Goal: Navigation & Orientation: Find specific page/section

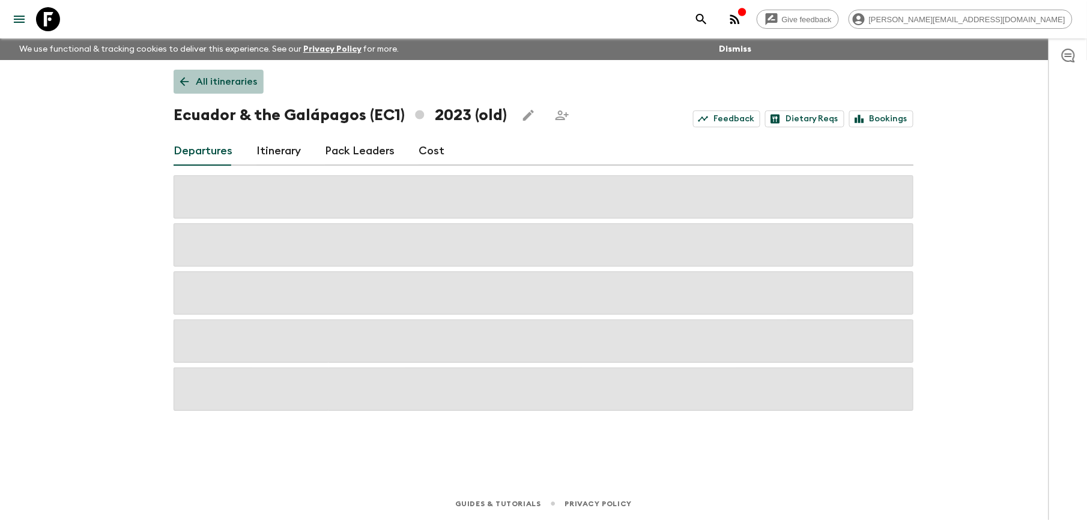
click at [234, 75] on p "All itineraries" at bounding box center [226, 81] width 61 height 14
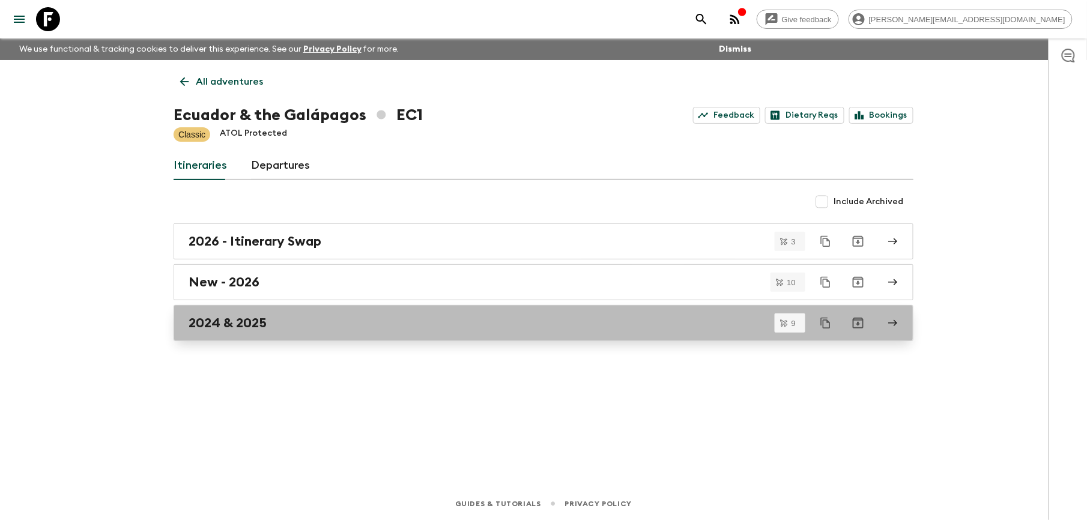
click at [235, 318] on h2 "2024 & 2025" at bounding box center [228, 323] width 78 height 16
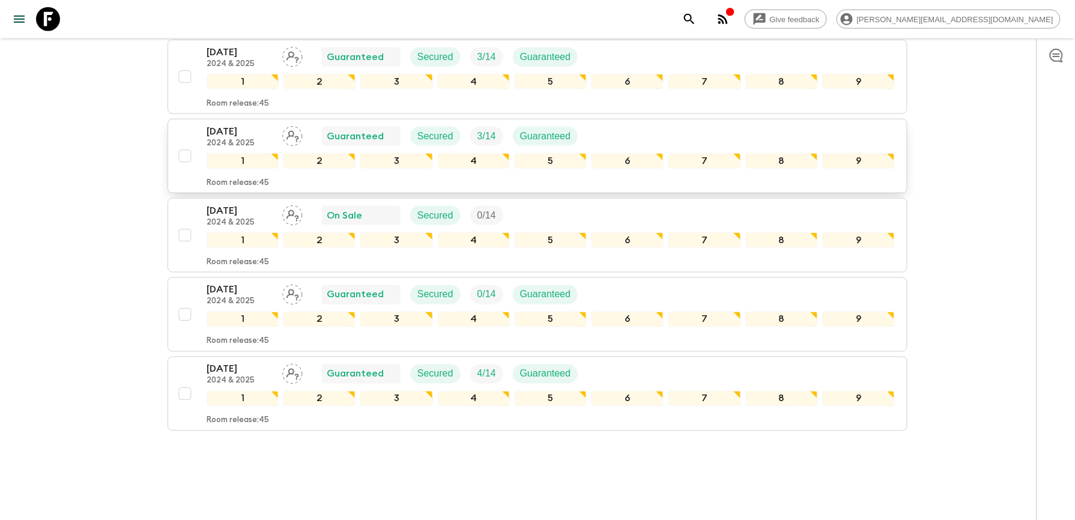
scroll to position [560, 0]
